Goal: Transaction & Acquisition: Register for event/course

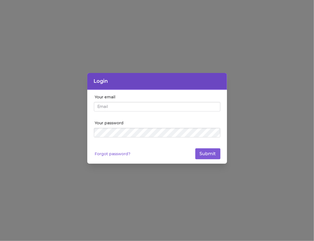
click at [116, 108] on input "Your email" at bounding box center [157, 107] width 127 height 10
type input "[PERSON_NAME][EMAIL_ADDRESS][PERSON_NAME][DOMAIN_NAME]"
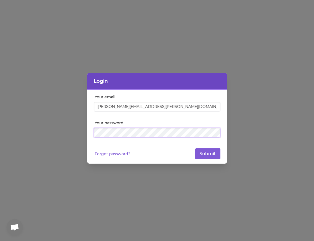
click at [195, 148] on button "Submit" at bounding box center [207, 153] width 25 height 11
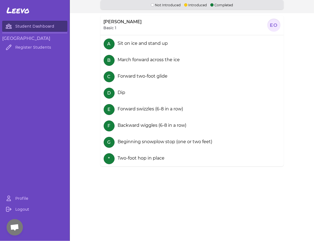
click at [214, 169] on section "[PERSON_NAME] Basic 1 EO A Sit on ice and stand up B March forward across the i…" at bounding box center [192, 120] width 244 height 214
click at [195, 9] on div "Not Introduced Introduced Completed" at bounding box center [191, 5] width 183 height 10
click at [45, 24] on link "Student Dashboard" at bounding box center [34, 26] width 65 height 11
click at [31, 47] on link "Register Students" at bounding box center [34, 47] width 65 height 11
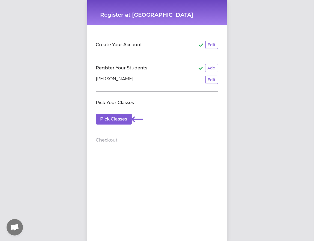
click at [111, 80] on p "[PERSON_NAME]" at bounding box center [115, 80] width 38 height 8
click at [111, 71] on header "Register Your Students Add" at bounding box center [157, 68] width 122 height 9
click at [115, 119] on button "Pick Classes" at bounding box center [114, 118] width 36 height 11
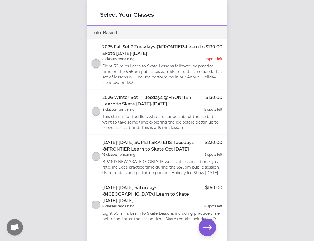
click at [97, 65] on button "select class" at bounding box center [96, 63] width 9 height 9
